Goal: Information Seeking & Learning: Learn about a topic

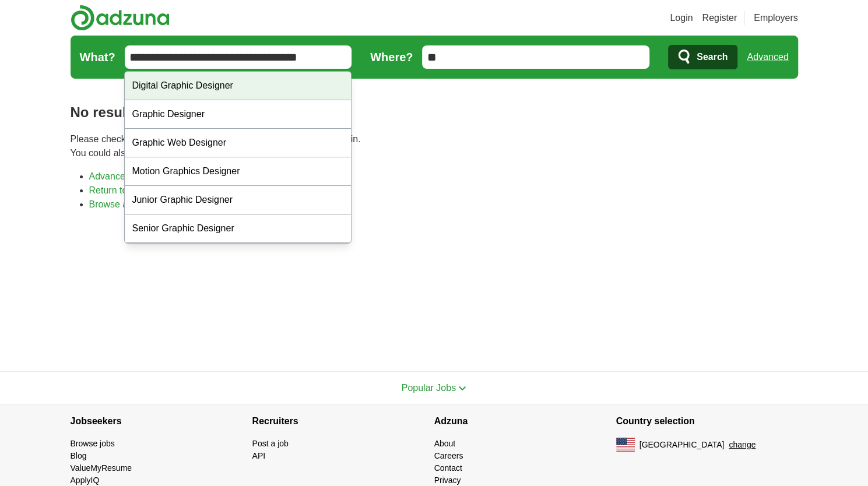
drag, startPoint x: 329, startPoint y: 57, endPoint x: 254, endPoint y: 79, distance: 78.4
click at [254, 79] on body "Login Register Employers job, company, title Salary Salary Select a salary rang…" at bounding box center [434, 261] width 868 height 522
type input "**********"
click at [668, 45] on button "Search" at bounding box center [702, 57] width 69 height 24
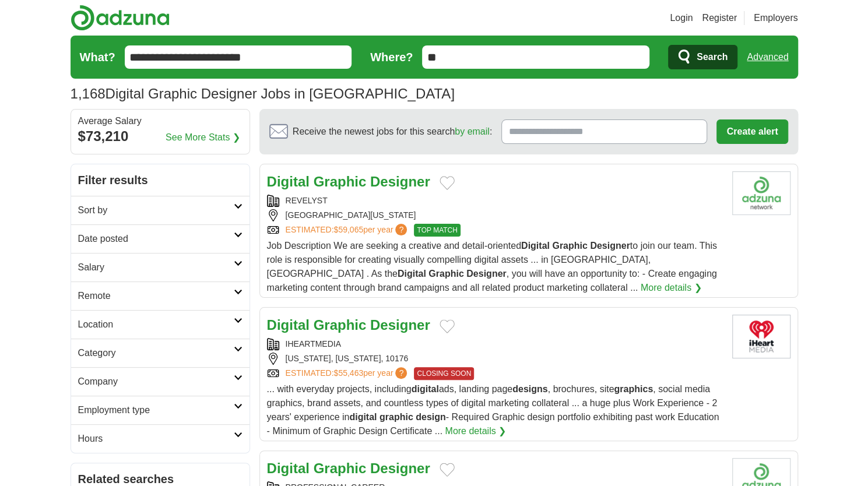
scroll to position [117, 0]
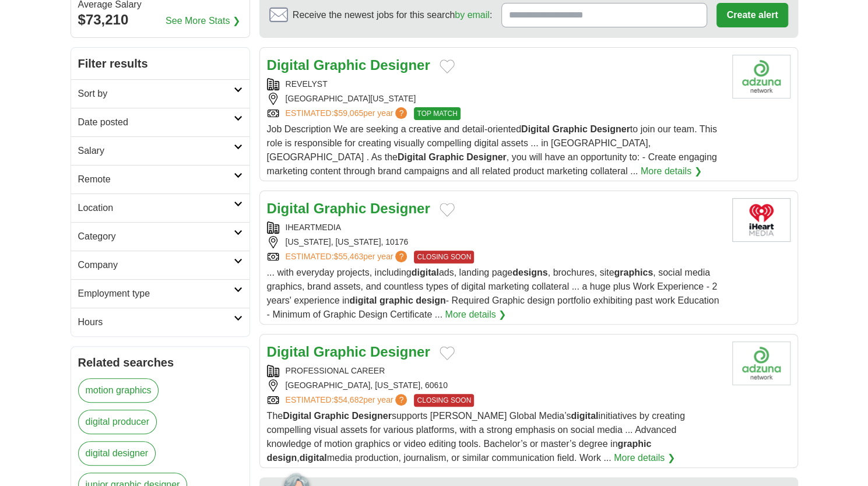
click at [387, 202] on strong "Designer" at bounding box center [400, 209] width 60 height 16
